Goal: Check status: Check status

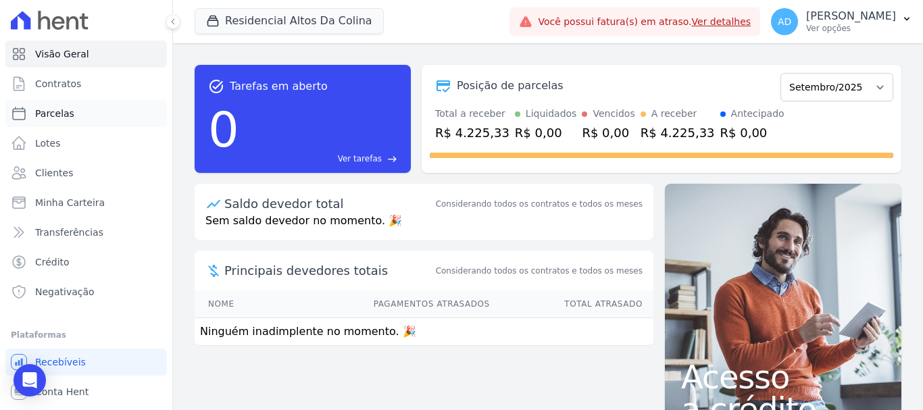
click at [92, 118] on link "Parcelas" at bounding box center [85, 113] width 161 height 27
select select
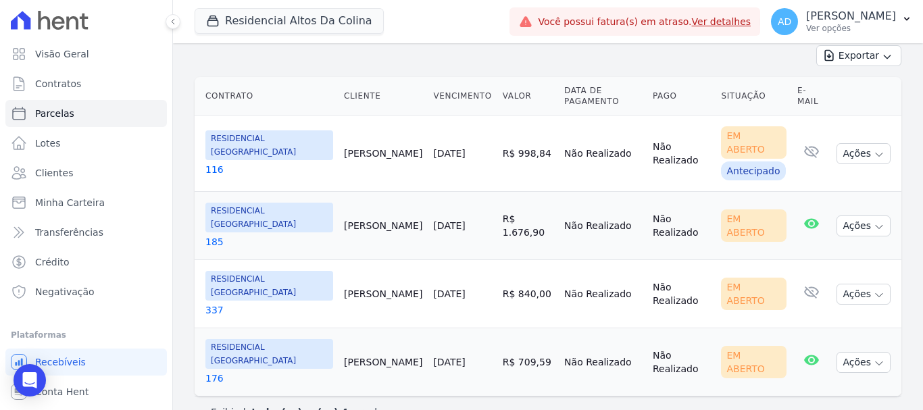
scroll to position [330, 0]
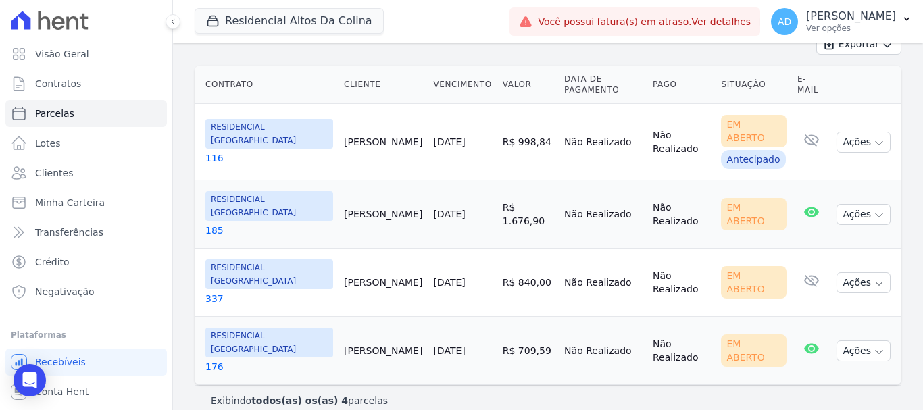
click at [447, 209] on link "[DATE]" at bounding box center [449, 214] width 32 height 11
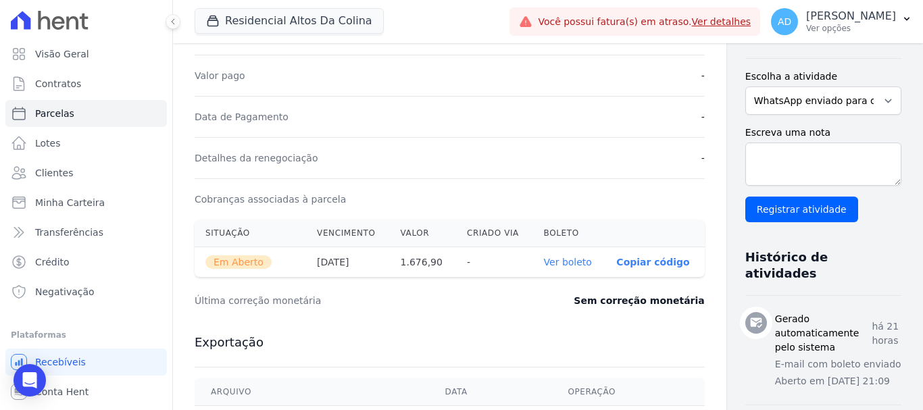
scroll to position [338, 0]
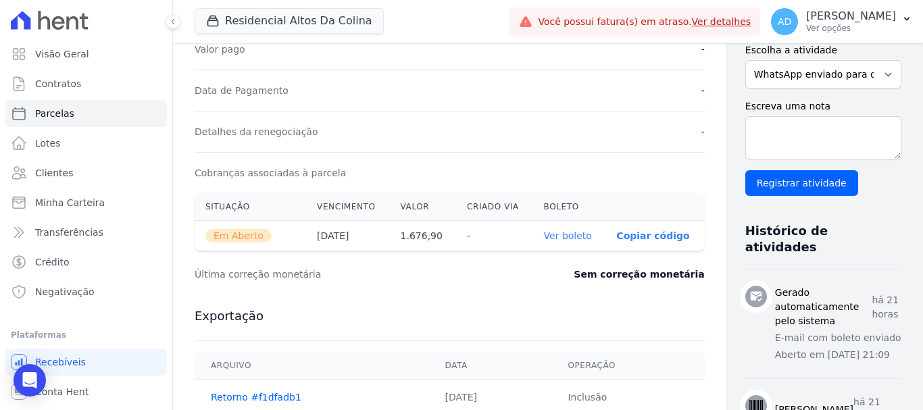
click at [393, 237] on th "1.676,90" at bounding box center [423, 236] width 66 height 30
copy th "1.676,90"
drag, startPoint x: 617, startPoint y: 238, endPoint x: 578, endPoint y: 236, distance: 39.2
click at [617, 238] on p "Copiar código" at bounding box center [652, 235] width 73 height 11
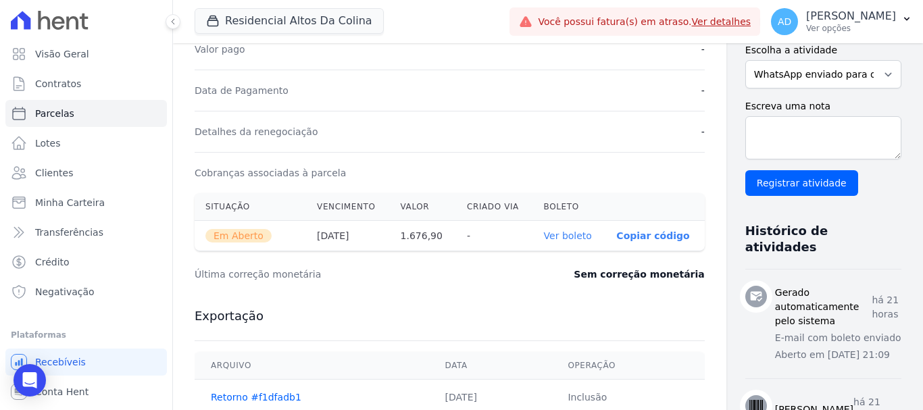
click at [717, 24] on link "Ver detalhes" at bounding box center [721, 21] width 59 height 11
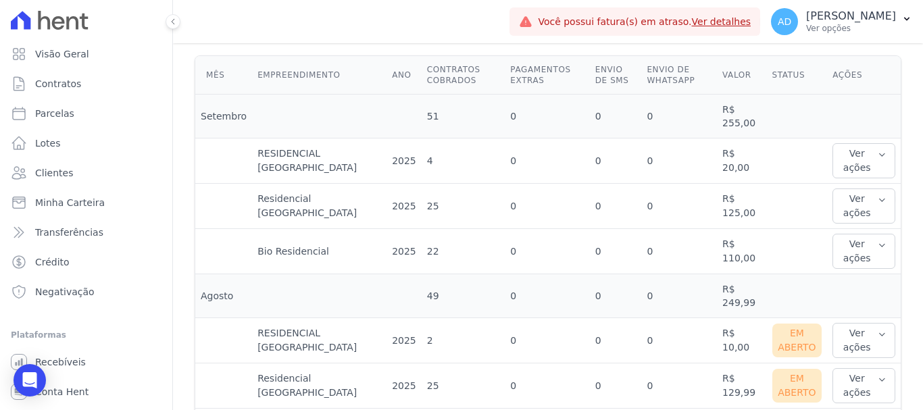
scroll to position [405, 0]
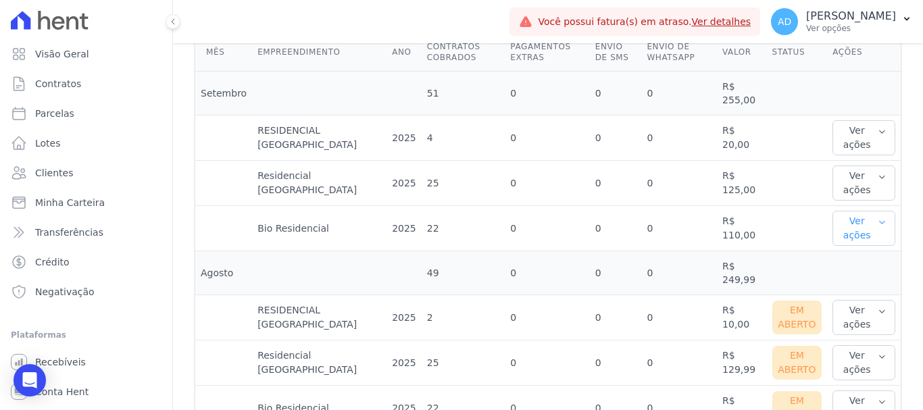
click at [853, 230] on button "Ver ações" at bounding box center [863, 228] width 63 height 35
click at [838, 256] on link "Ver detalhes" at bounding box center [867, 256] width 59 height 14
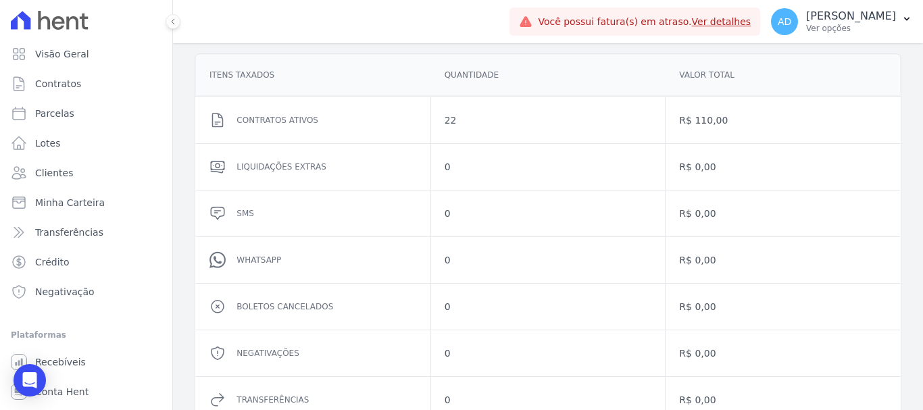
scroll to position [203, 0]
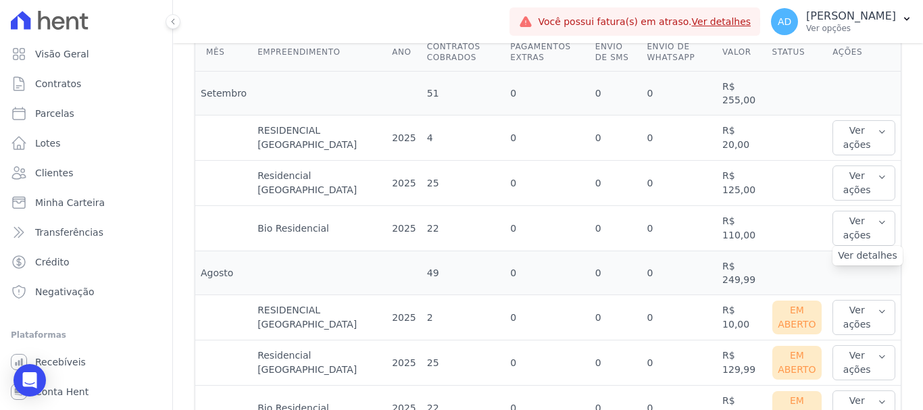
scroll to position [473, 0]
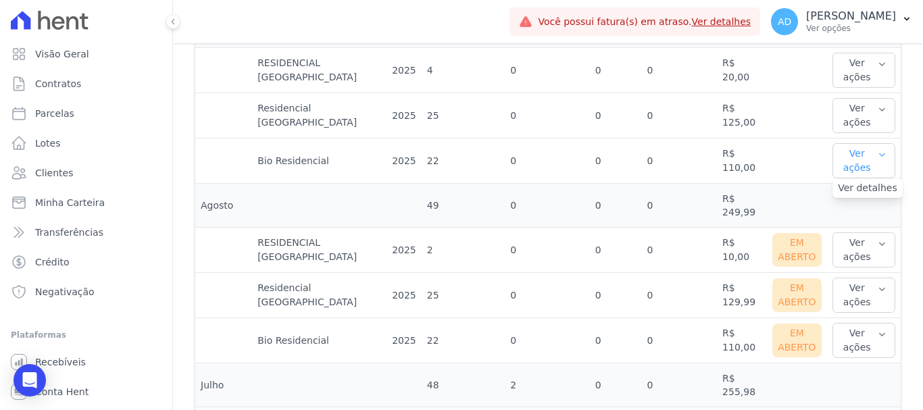
click at [878, 154] on icon "button" at bounding box center [882, 154] width 9 height 11
click at [880, 155] on icon "button" at bounding box center [882, 154] width 5 height 3
click at [869, 188] on link "Ver detalhes" at bounding box center [867, 188] width 59 height 14
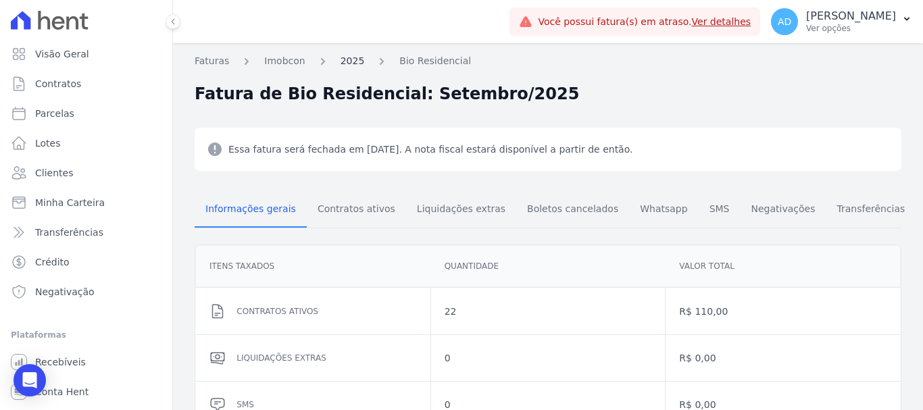
click at [345, 61] on link "2025" at bounding box center [352, 61] width 24 height 14
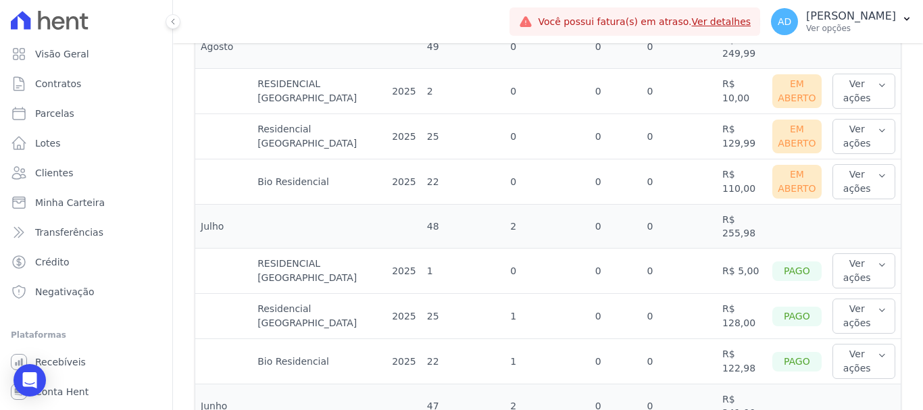
scroll to position [608, 0]
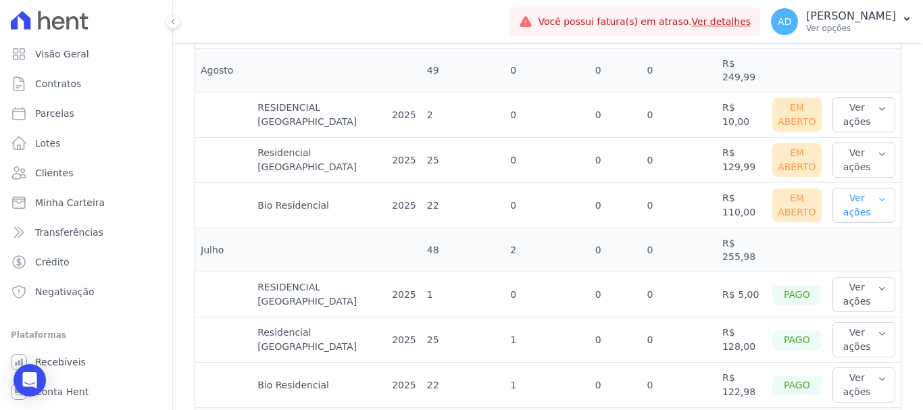
click at [857, 201] on button "Ver ações" at bounding box center [863, 205] width 63 height 35
click at [844, 268] on link "Nota fiscal eletrônica" at bounding box center [888, 266] width 100 height 14
click at [862, 159] on button "Ver ações" at bounding box center [863, 160] width 63 height 35
click at [850, 218] on link "Nota fiscal eletrônica" at bounding box center [888, 221] width 100 height 14
